Goal: Connect with others: Connect with others

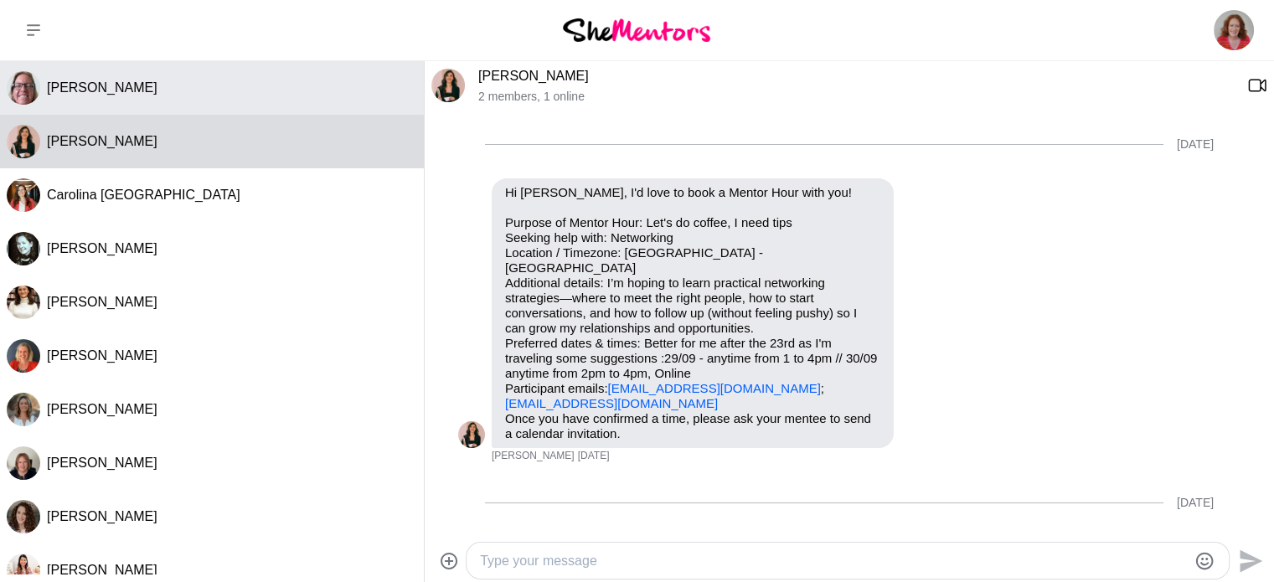
scroll to position [477, 0]
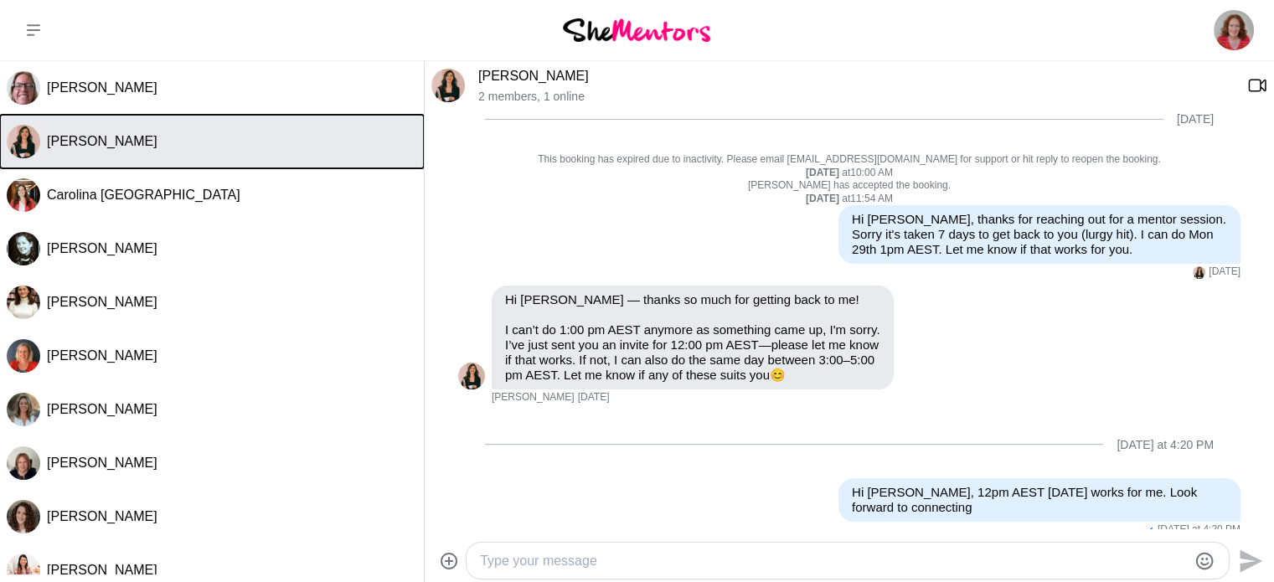
click at [173, 151] on button "[PERSON_NAME]" at bounding box center [212, 142] width 424 height 54
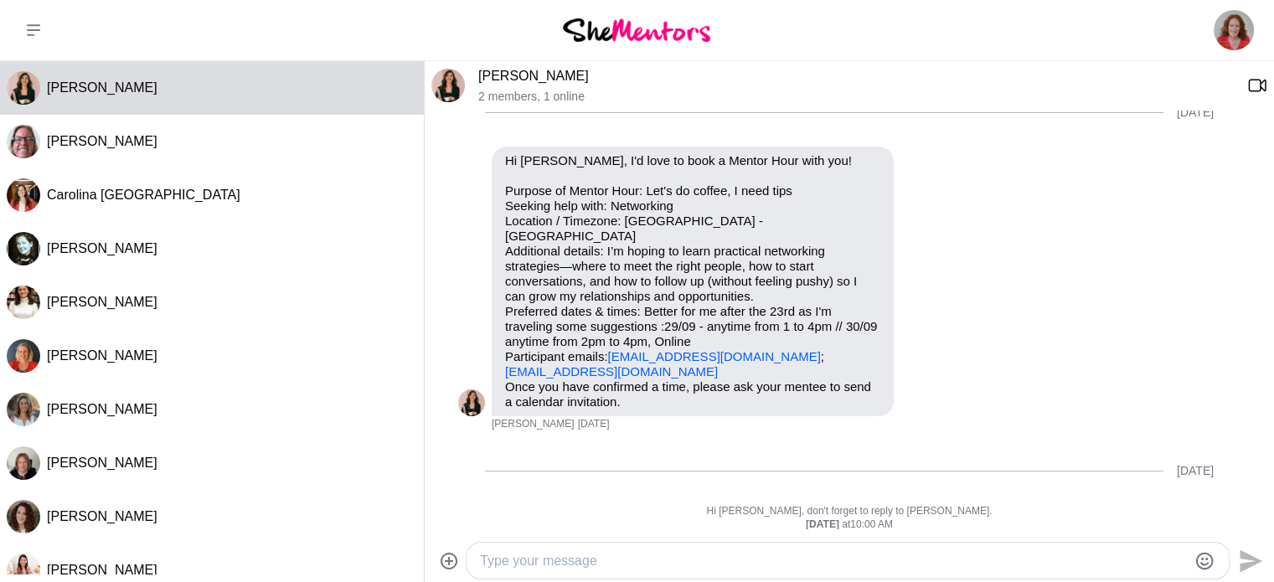
scroll to position [14, 0]
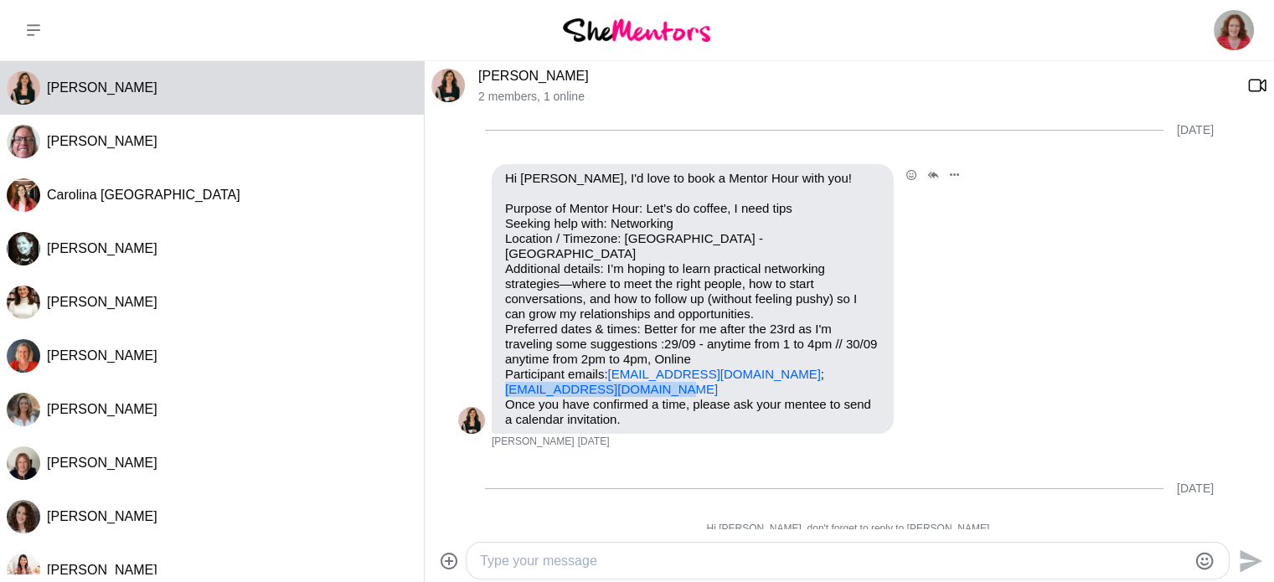
drag, startPoint x: 671, startPoint y: 374, endPoint x: 502, endPoint y: 374, distance: 169.2
click at [502, 374] on div "Hi [PERSON_NAME], I'd love to book a Mentor Hour with you! Purpose of Mentor Ho…" at bounding box center [693, 299] width 402 height 270
copy link "[EMAIL_ADDRESS][DOMAIN_NAME]"
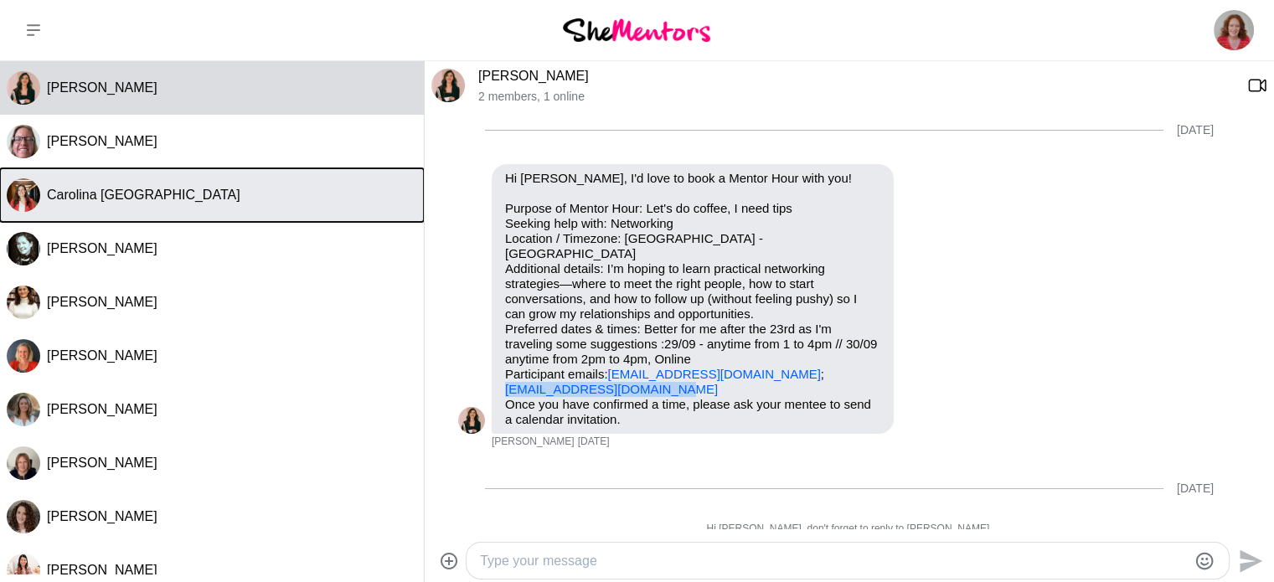
click at [184, 192] on div "Carolina [GEOGRAPHIC_DATA]" at bounding box center [232, 195] width 370 height 17
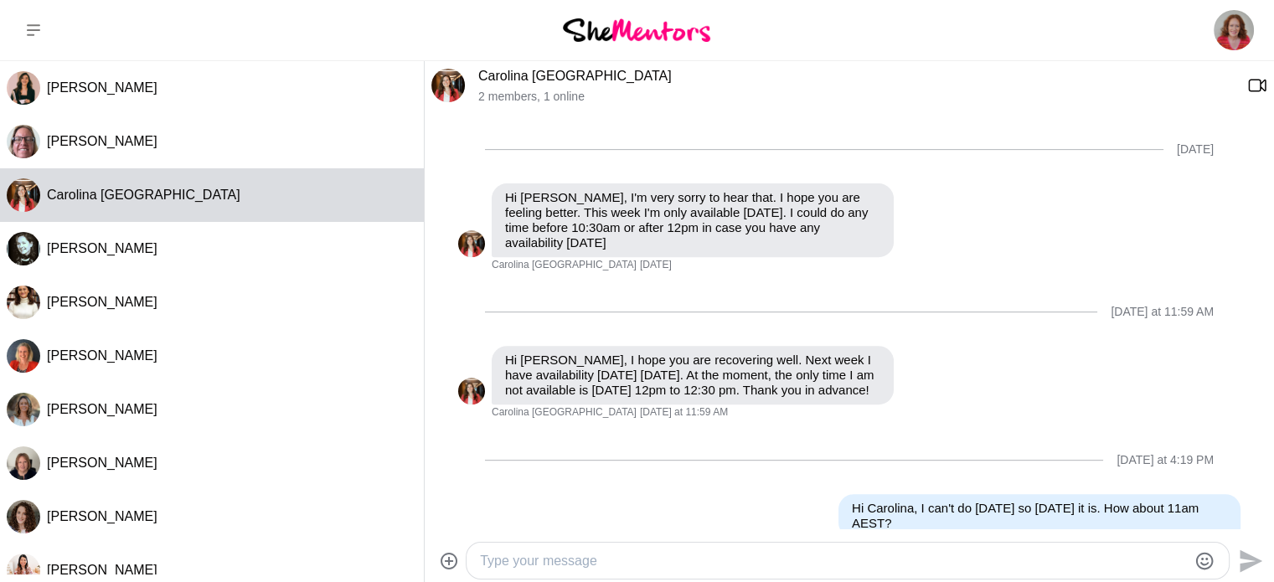
scroll to position [688, 0]
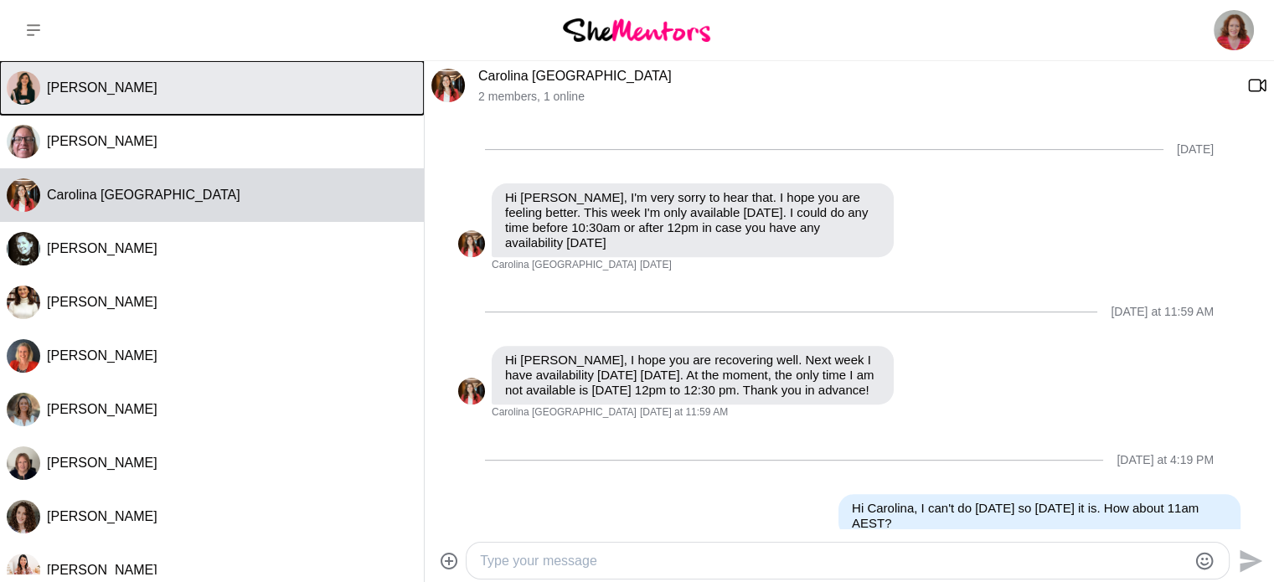
click at [123, 90] on span "[PERSON_NAME]" at bounding box center [102, 87] width 111 height 14
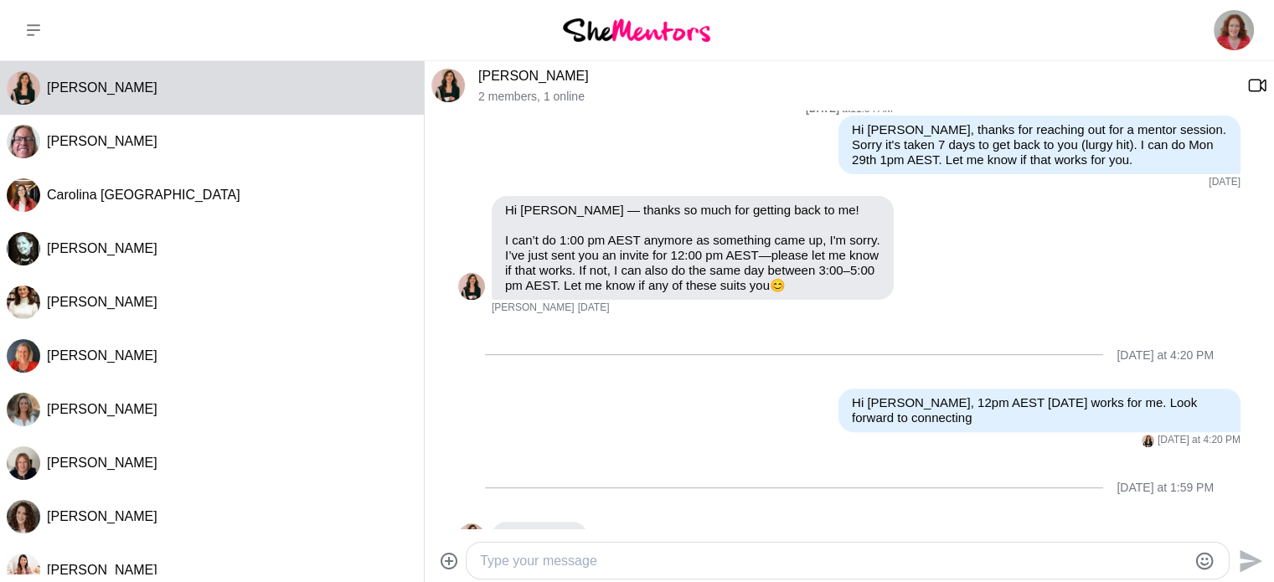
scroll to position [0, 0]
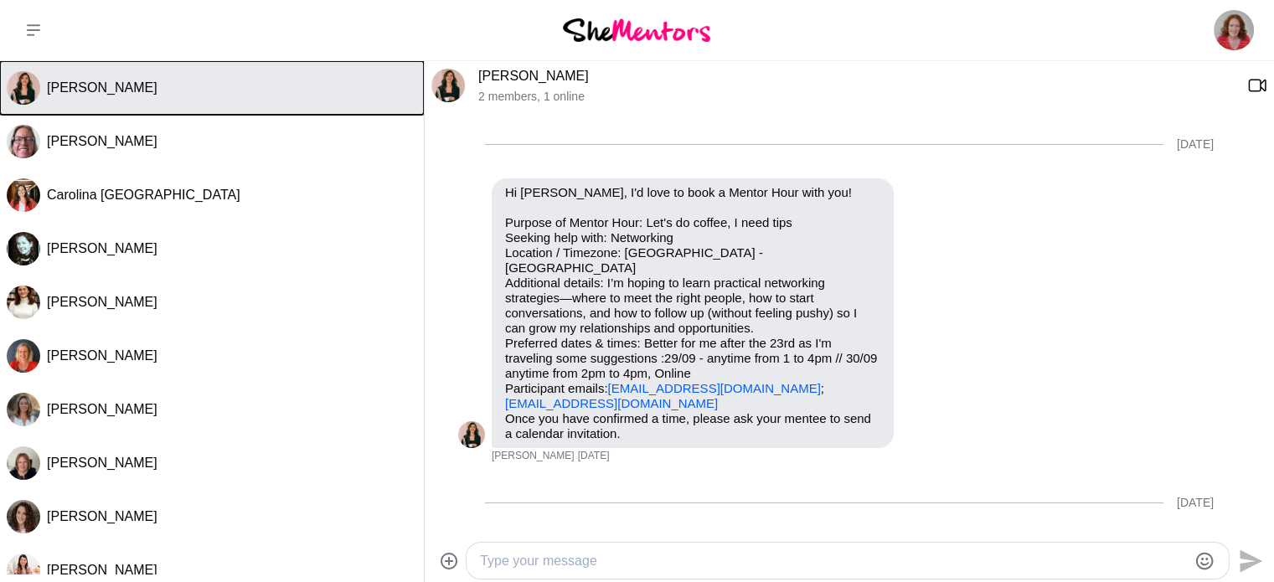
click at [119, 85] on span "[PERSON_NAME]" at bounding box center [102, 87] width 111 height 14
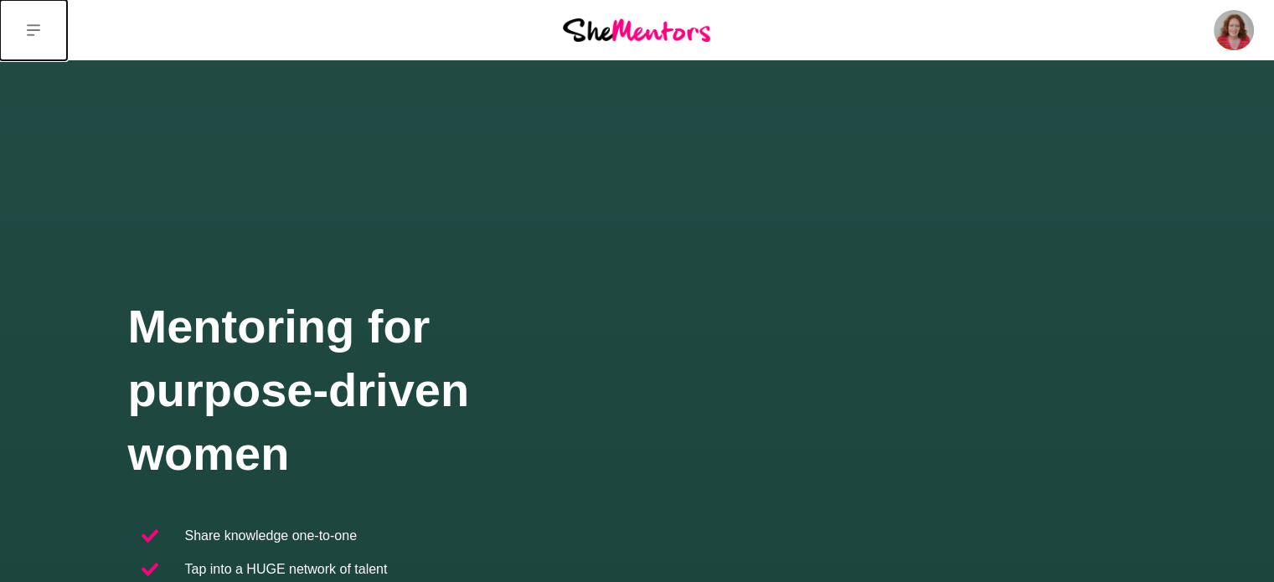
drag, startPoint x: 0, startPoint y: 0, endPoint x: 32, endPoint y: 28, distance: 42.2
click at [32, 28] on icon at bounding box center [33, 29] width 13 height 13
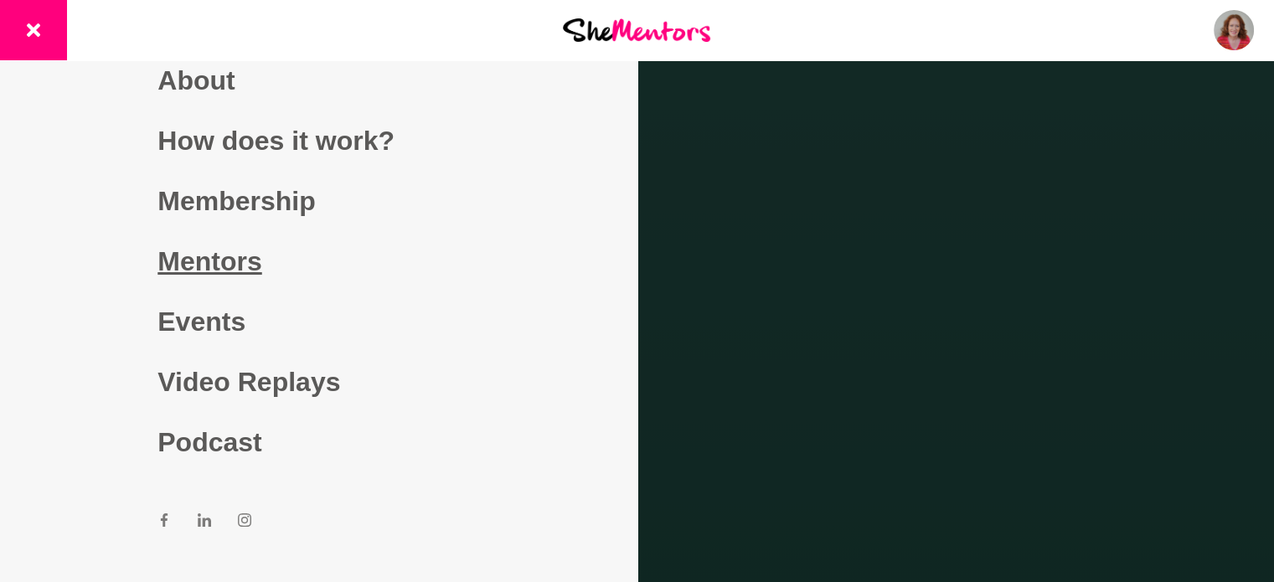
click at [195, 260] on link "Mentors" at bounding box center [318, 261] width 322 height 60
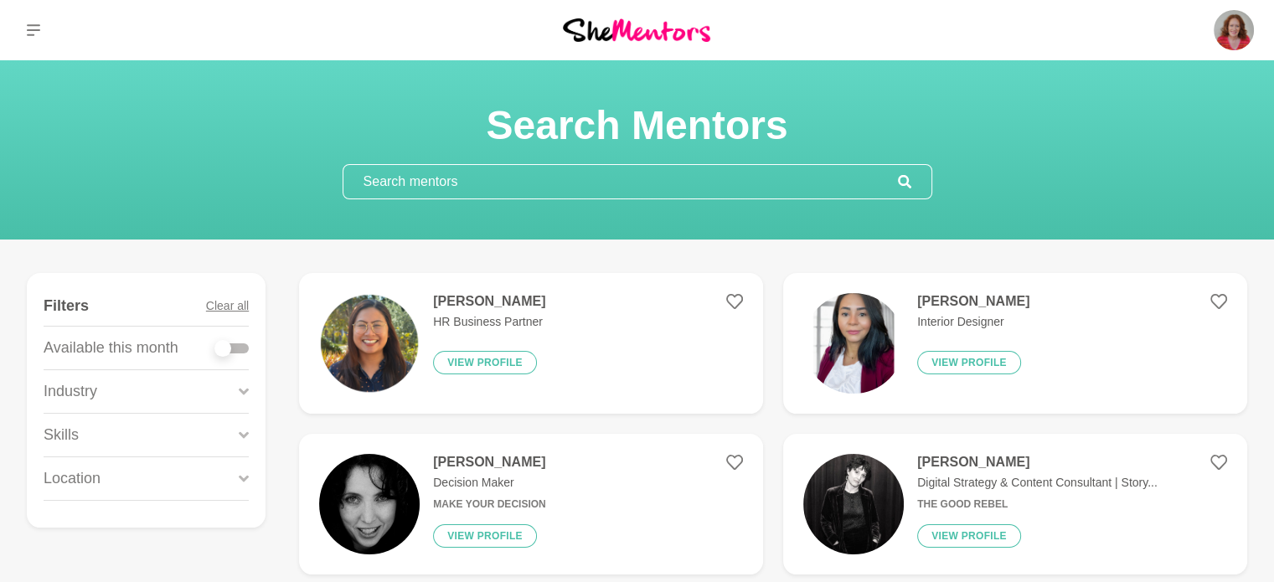
click at [522, 168] on input "text" at bounding box center [620, 182] width 554 height 34
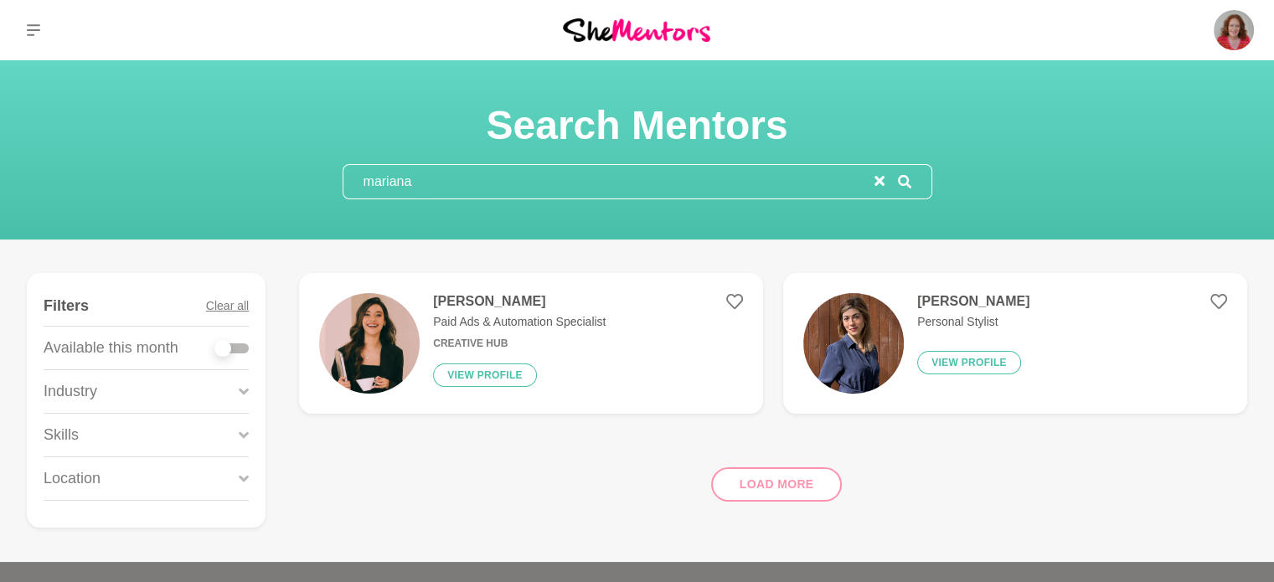
type input "mariana"
click at [479, 302] on h4 "[PERSON_NAME]" at bounding box center [519, 301] width 173 height 17
click at [486, 366] on button "View profile" at bounding box center [485, 375] width 104 height 23
click at [370, 337] on img at bounding box center [369, 343] width 101 height 101
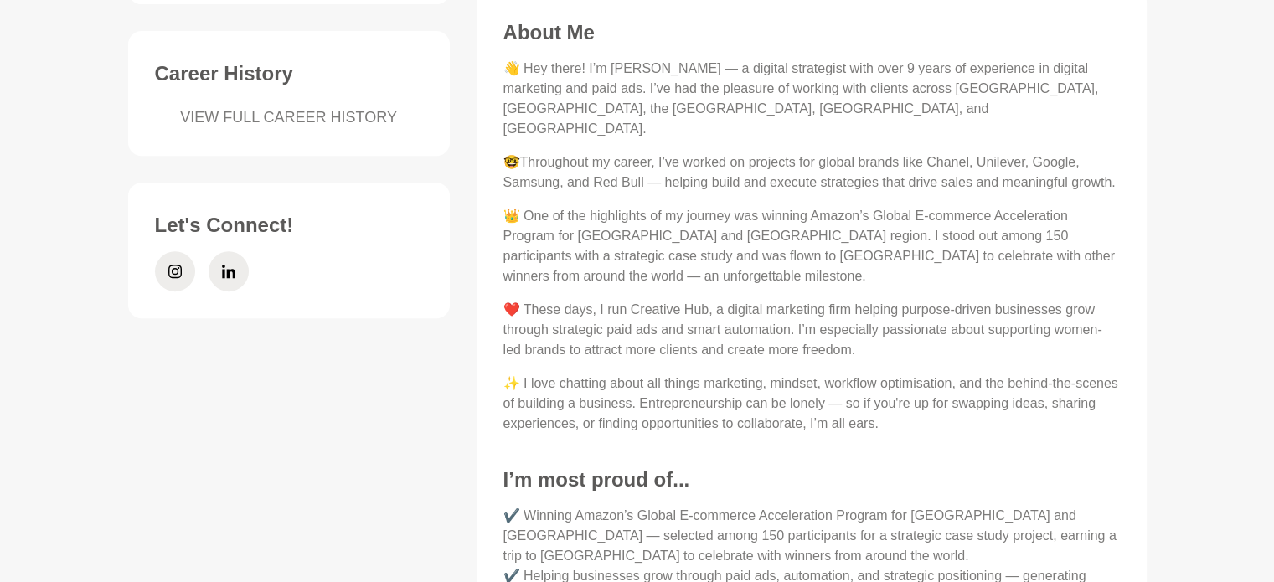
scroll to position [694, 0]
click at [232, 250] on icon at bounding box center [228, 270] width 13 height 40
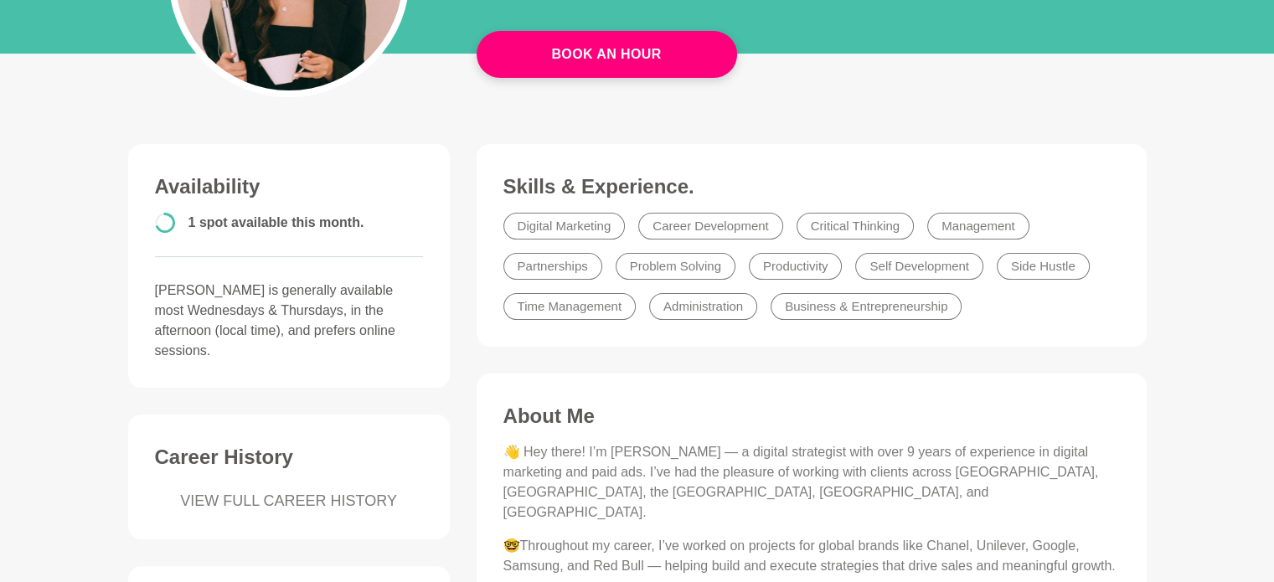
scroll to position [0, 0]
